Goal: Task Accomplishment & Management: Use online tool/utility

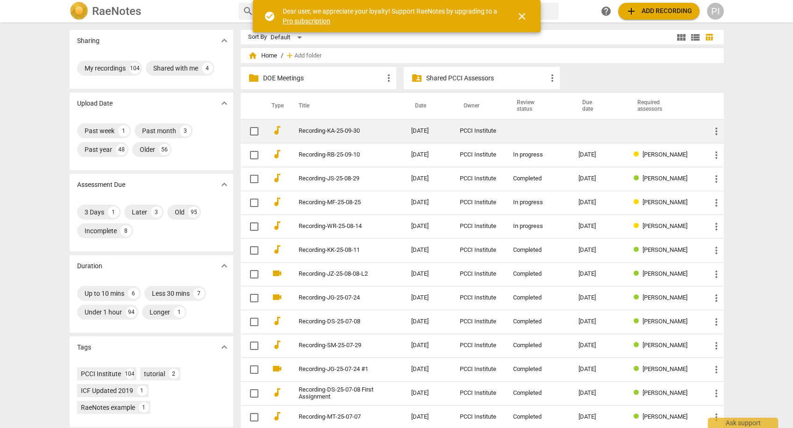
click at [489, 130] on div "PCCI Institute" at bounding box center [479, 131] width 38 height 7
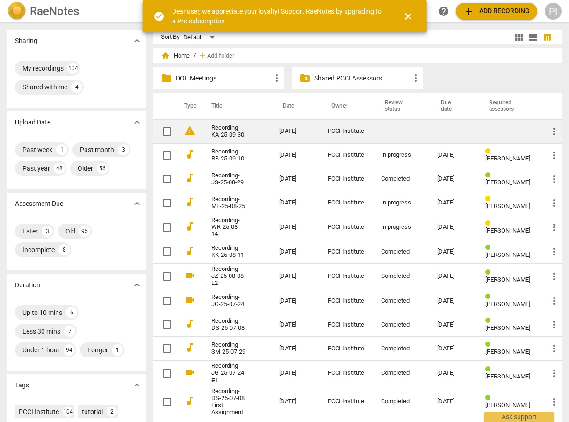
click at [348, 131] on div "PCCI Institute" at bounding box center [347, 131] width 38 height 7
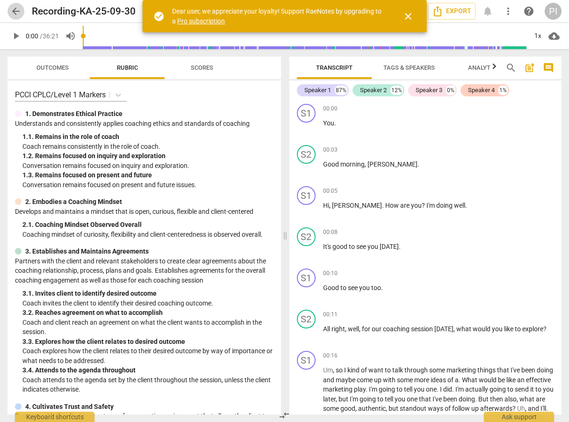
click at [20, 10] on span "arrow_back" at bounding box center [15, 11] width 11 height 11
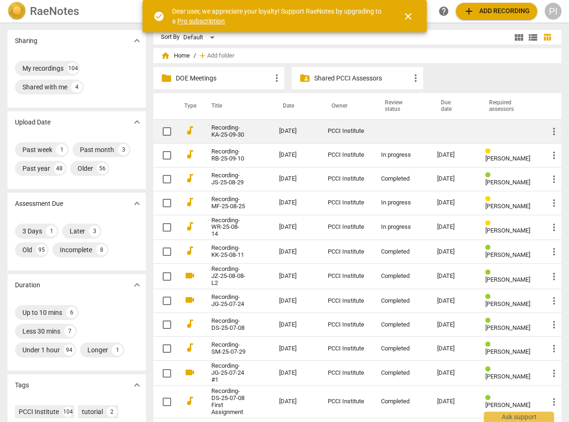
click at [367, 129] on td "PCCI Institute" at bounding box center [346, 131] width 53 height 24
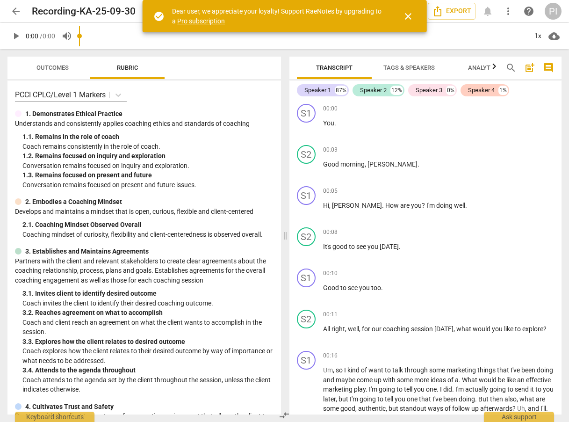
click at [411, 14] on span "close" at bounding box center [408, 16] width 11 height 11
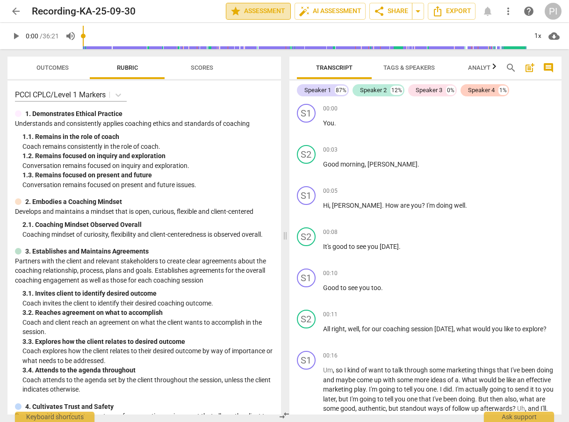
click at [259, 11] on span "star Assessment" at bounding box center [258, 11] width 57 height 11
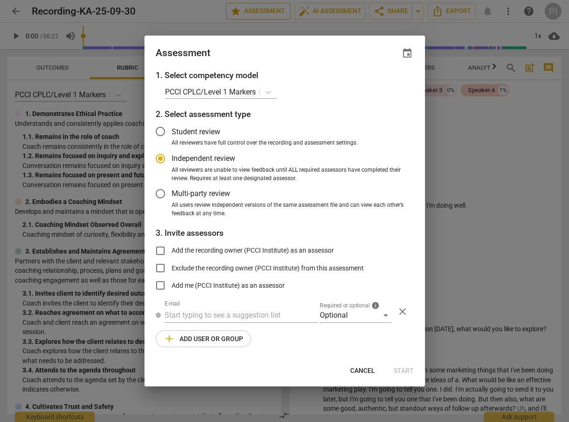
radio input "false"
click at [406, 52] on span "event" at bounding box center [407, 53] width 11 height 11
click at [380, 84] on input "date" at bounding box center [350, 86] width 65 height 14
type input "2025-11-03"
click at [208, 313] on div at bounding box center [284, 211] width 569 height 422
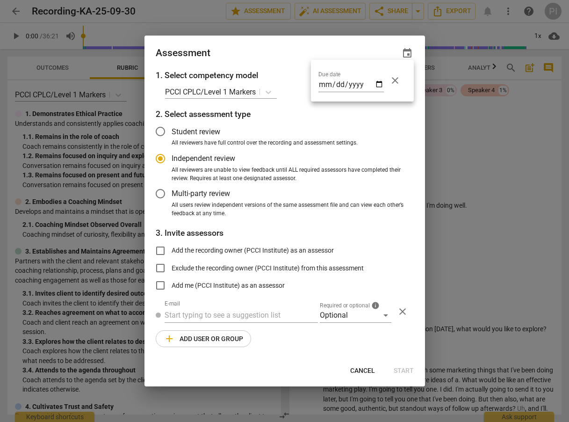
radio input "false"
click at [214, 317] on input "text" at bounding box center [241, 315] width 153 height 15
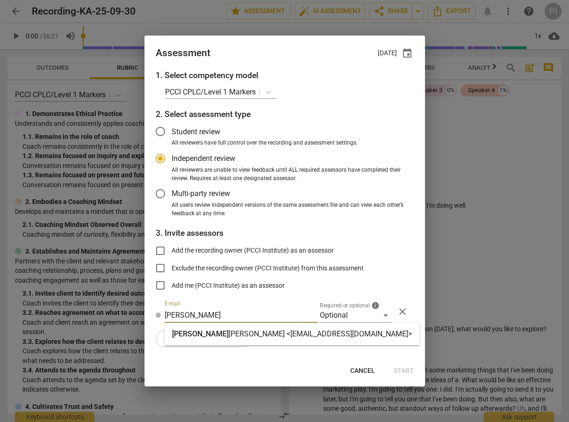
type input "nancy"
click at [229, 335] on strong "Lopez <nlopez@ndlleadership.com>" at bounding box center [320, 333] width 183 height 9
radio input "false"
type input "Nancy Lopez <nlopez@ndlleadership.com>"
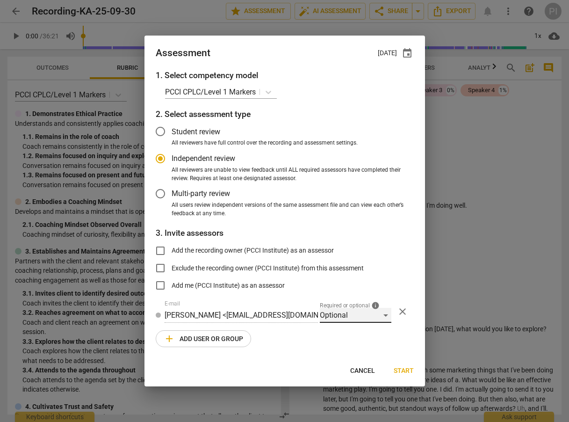
click at [374, 314] on div "Optional" at bounding box center [356, 315] width 72 height 15
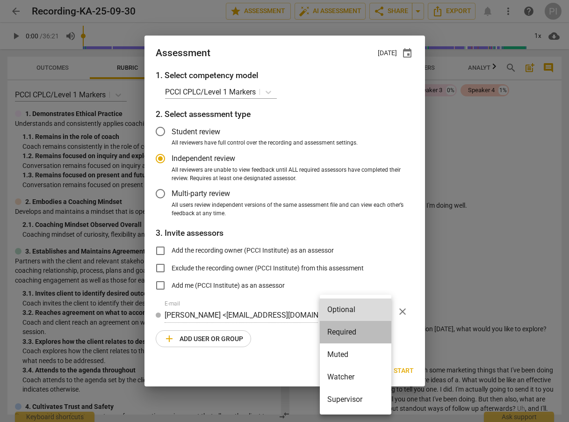
click at [349, 332] on li "Required" at bounding box center [356, 332] width 72 height 22
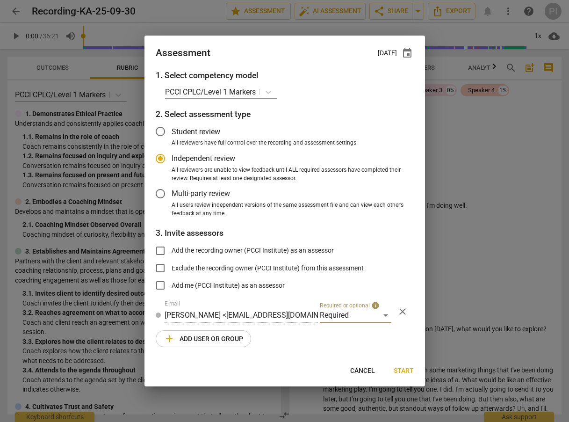
click at [208, 340] on span "add Add user or group" at bounding box center [203, 338] width 79 height 11
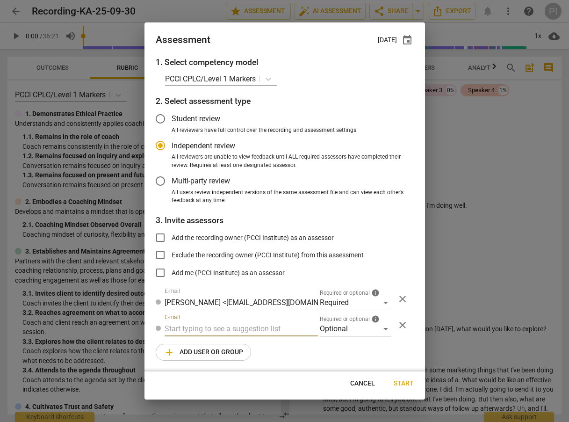
radio input "false"
click at [209, 324] on input "text" at bounding box center [241, 328] width 153 height 15
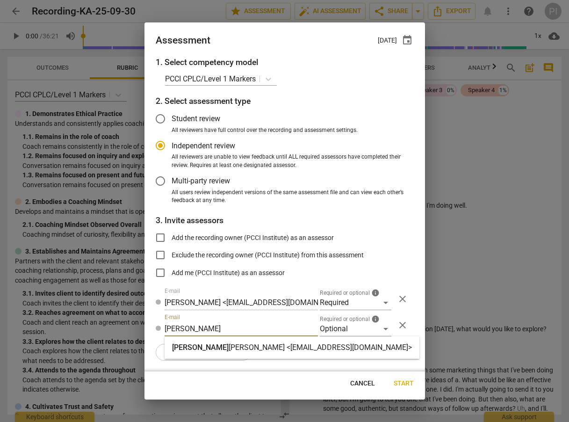
type input "cindy"
click at [229, 348] on strong "Schmelzenbach <cindykschmelzenbach@gmail.com>" at bounding box center [320, 347] width 183 height 9
radio input "false"
type input "Cindy Schmelzenbach <cindykschmelzenbach@gmail.com>"
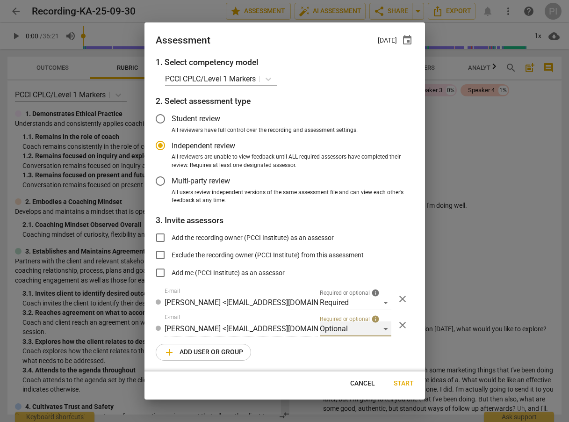
click at [372, 326] on div "Optional" at bounding box center [356, 328] width 72 height 15
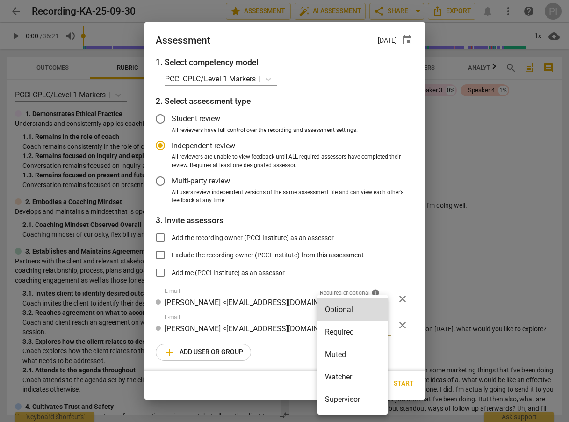
drag, startPoint x: 324, startPoint y: 38, endPoint x: 321, endPoint y: 23, distance: 15.1
click at [321, 23] on div at bounding box center [284, 211] width 569 height 422
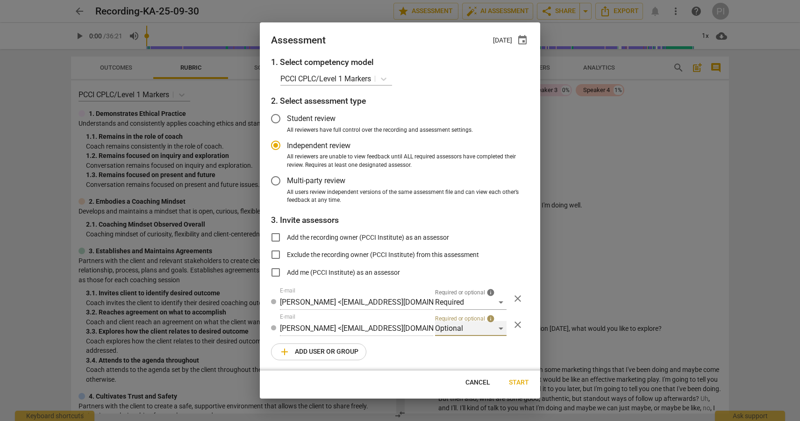
click at [494, 328] on div "Optional" at bounding box center [471, 328] width 72 height 15
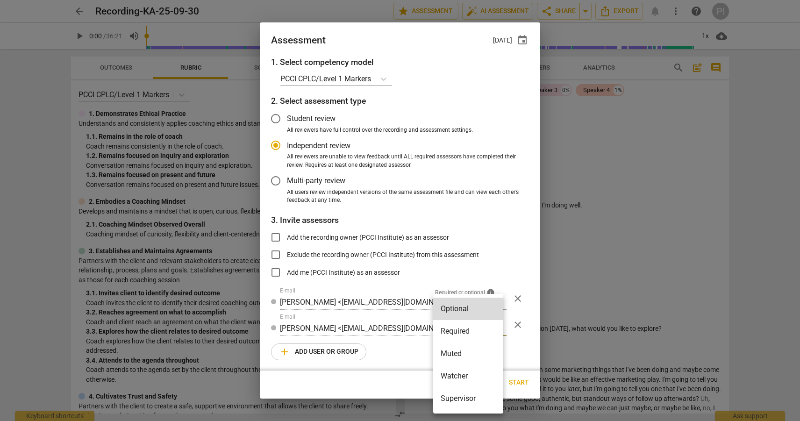
click at [457, 394] on li "Supervisor" at bounding box center [468, 399] width 70 height 22
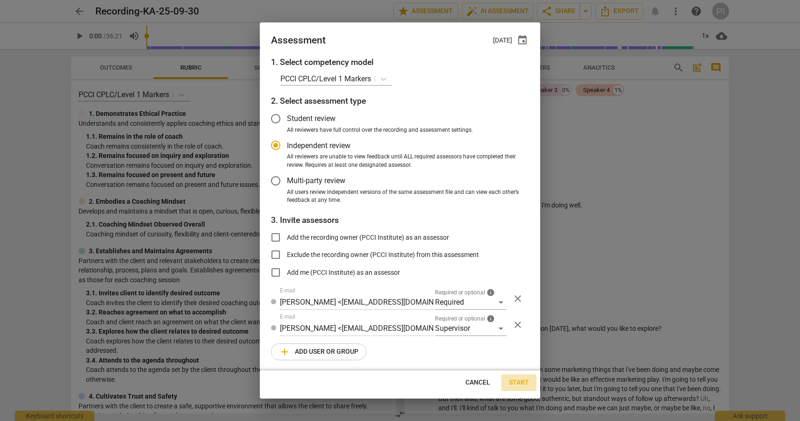
click at [520, 382] on span "Start" at bounding box center [519, 382] width 20 height 9
radio input "false"
type input "PCCI Institute <cindy@professionalchristiancoaching.com>"
